Goal: Task Accomplishment & Management: Use online tool/utility

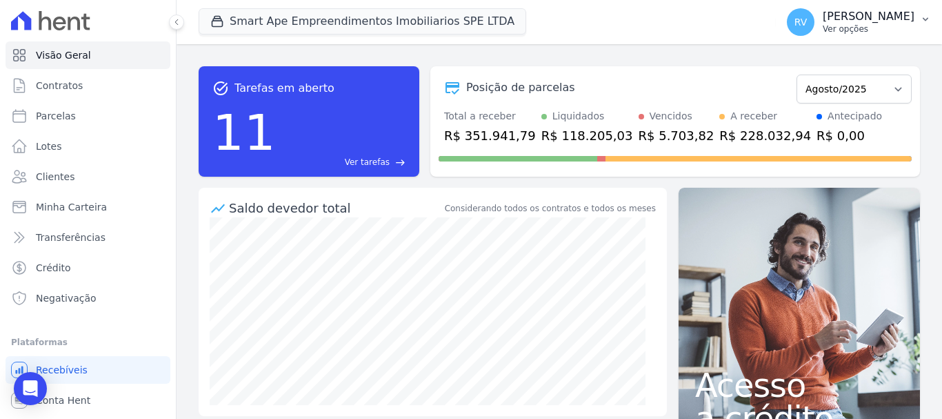
click at [861, 27] on p "Ver opções" at bounding box center [869, 28] width 92 height 11
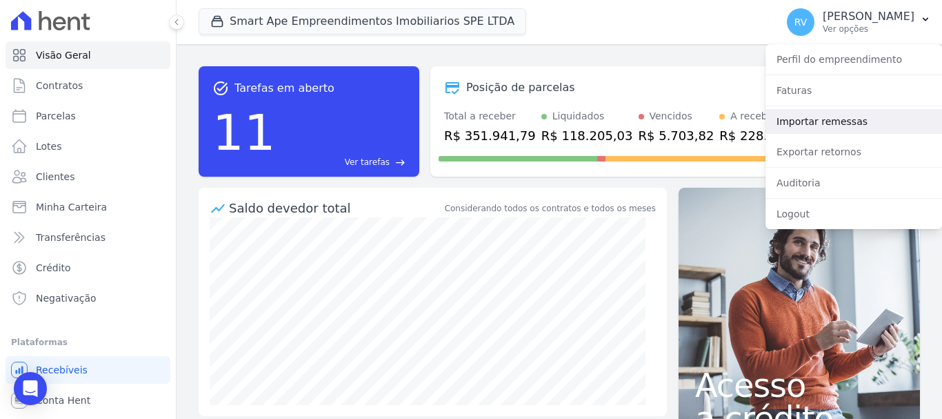
click at [835, 127] on link "Importar remessas" at bounding box center [854, 121] width 177 height 25
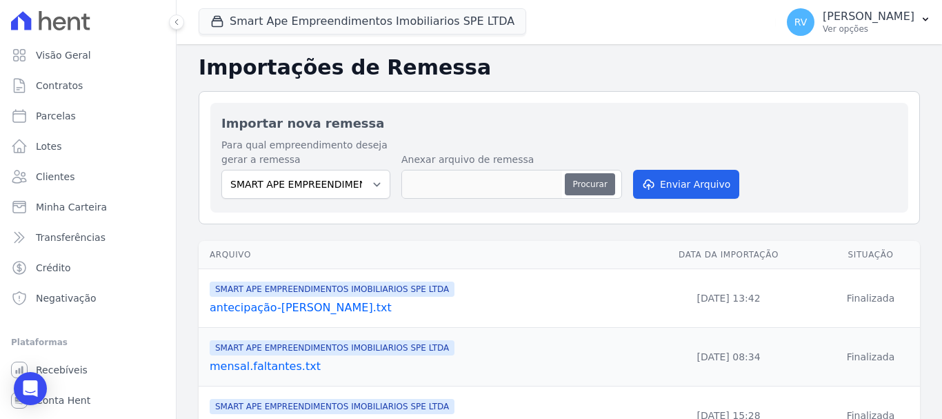
click at [590, 181] on button "Procurar" at bounding box center [590, 184] width 50 height 22
type input "ant.[PERSON_NAME].txt"
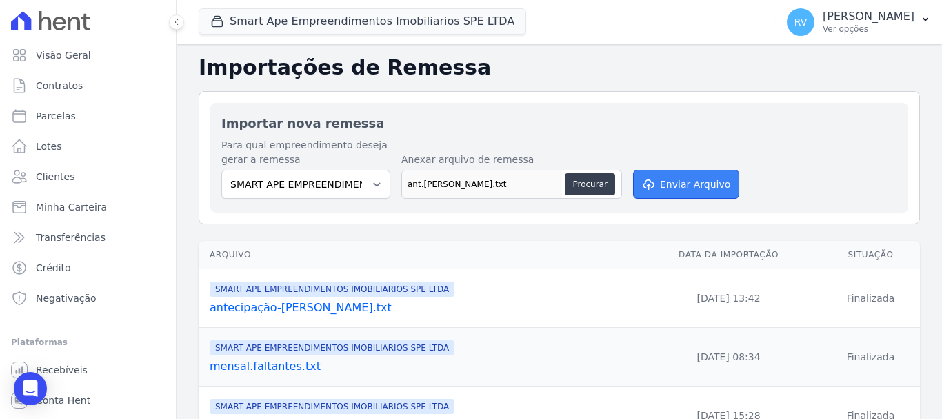
click at [698, 175] on button "Enviar Arquivo" at bounding box center [686, 184] width 106 height 29
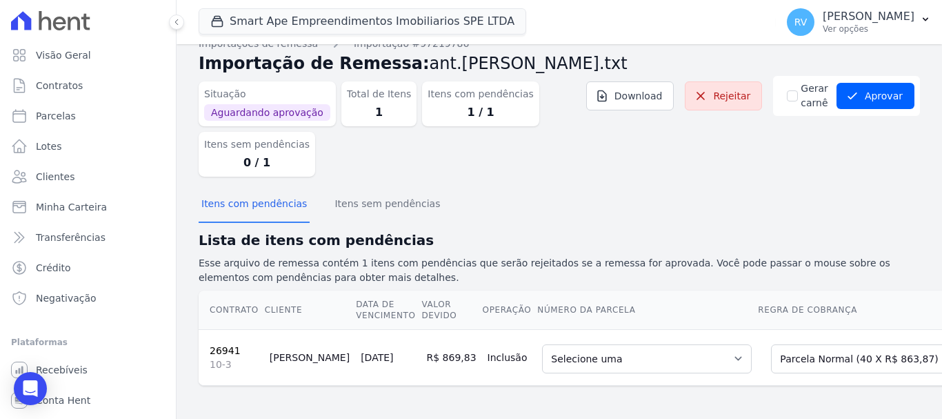
scroll to position [30, 0]
click at [573, 344] on select "Selecione uma 5 - 25/09/2025 - R$ 863,87 - Agendado 6 - 25/10/2025 - R$ 863,87 …" at bounding box center [647, 358] width 210 height 29
click at [875, 92] on button "Aprovar" at bounding box center [876, 96] width 78 height 26
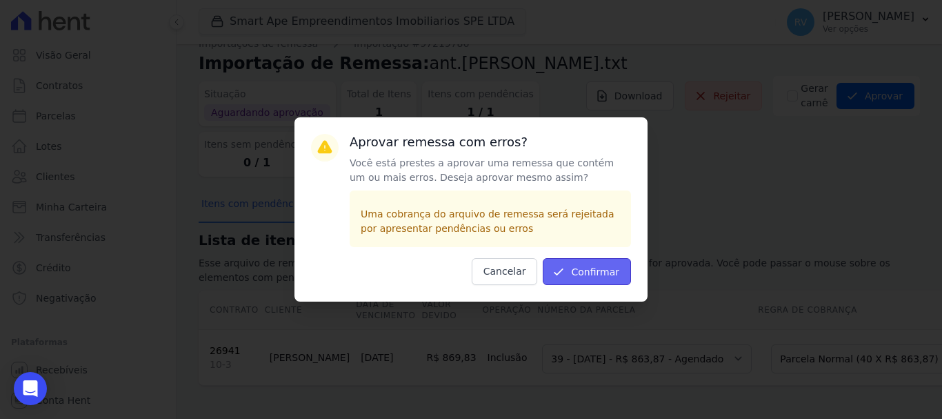
click at [618, 264] on button "Confirmar" at bounding box center [587, 271] width 88 height 27
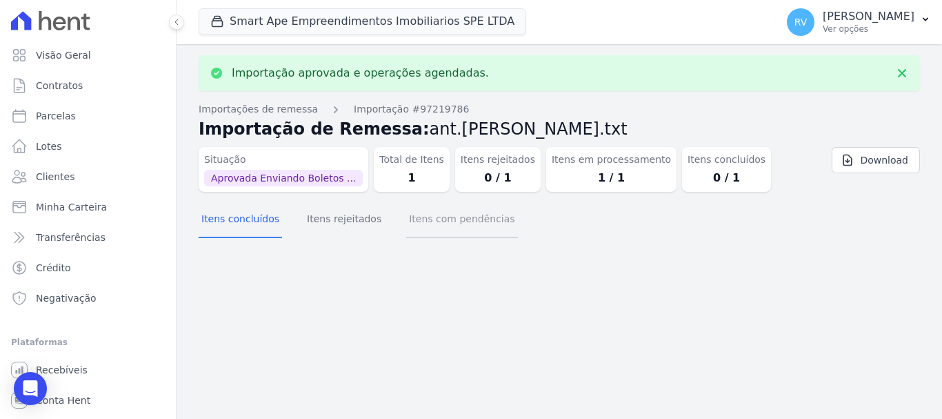
click at [448, 206] on button "Itens com pendências" at bounding box center [461, 220] width 111 height 36
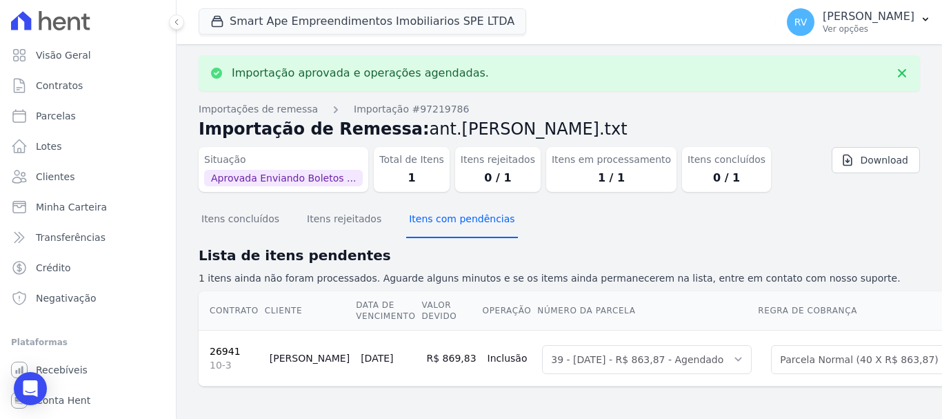
click at [457, 213] on button "Itens com pendências" at bounding box center [461, 220] width 111 height 36
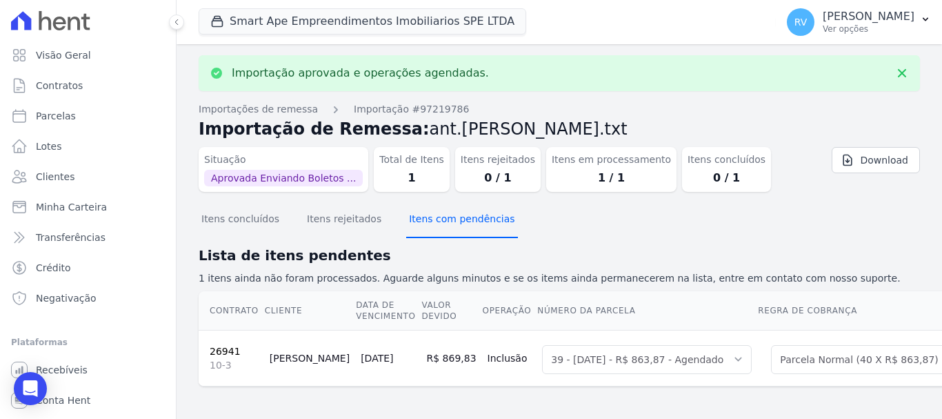
click at [457, 213] on button "Itens com pendências" at bounding box center [461, 220] width 111 height 36
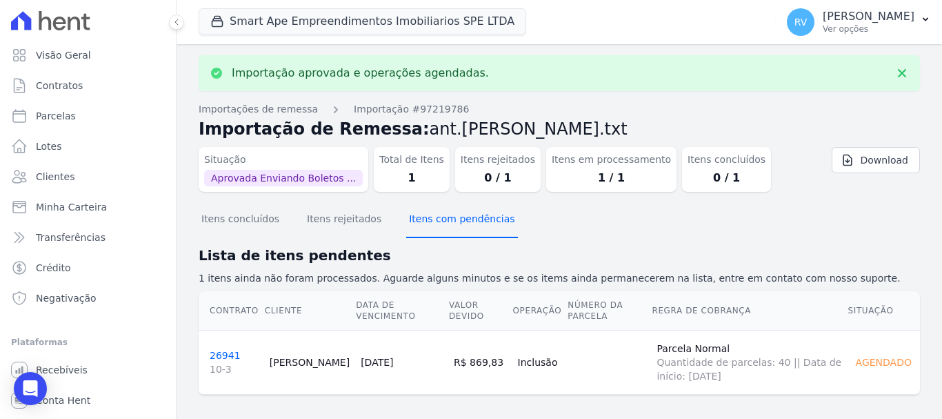
click at [457, 213] on button "Itens com pendências" at bounding box center [461, 220] width 111 height 36
click at [234, 230] on button "Itens concluídos" at bounding box center [240, 220] width 83 height 36
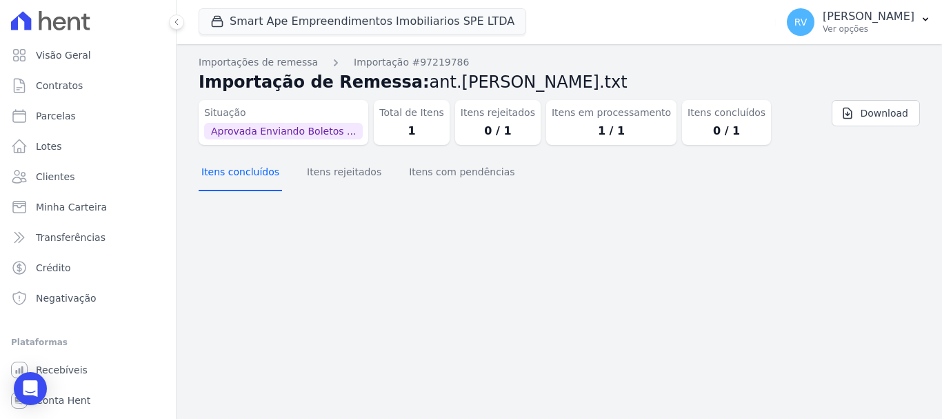
click at [235, 172] on button "Itens concluídos" at bounding box center [240, 173] width 83 height 36
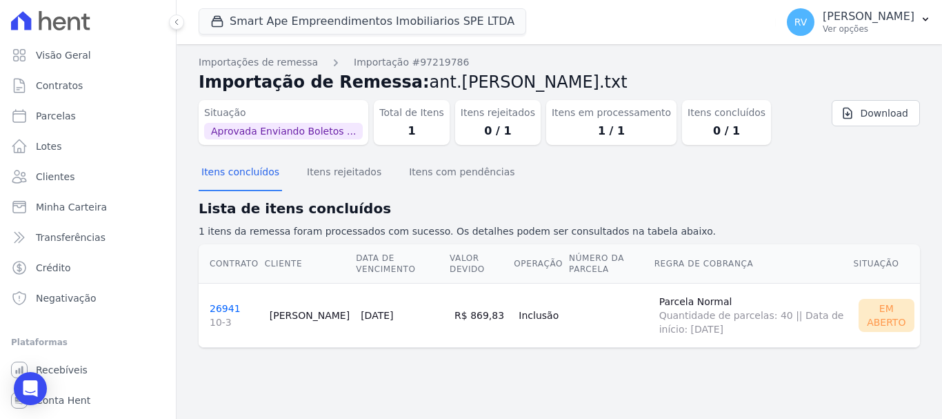
click at [214, 306] on link "26941 10-3" at bounding box center [234, 316] width 49 height 26
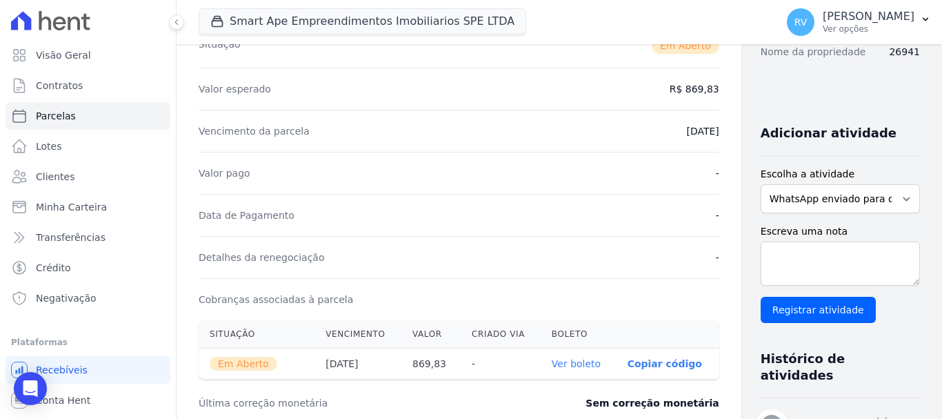
scroll to position [414, 0]
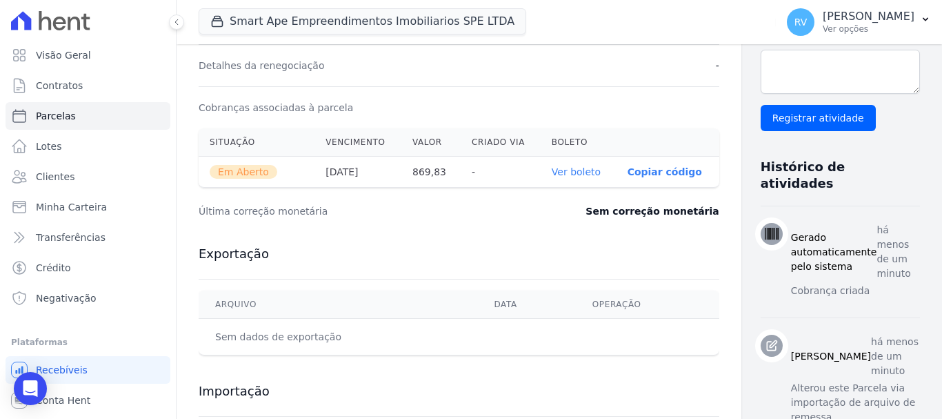
click at [552, 172] on link "Ver boleto" at bounding box center [576, 171] width 49 height 11
